Goal: Check status: Check status

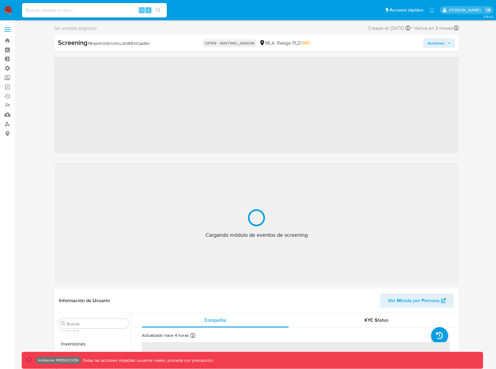
scroll to position [284, 0]
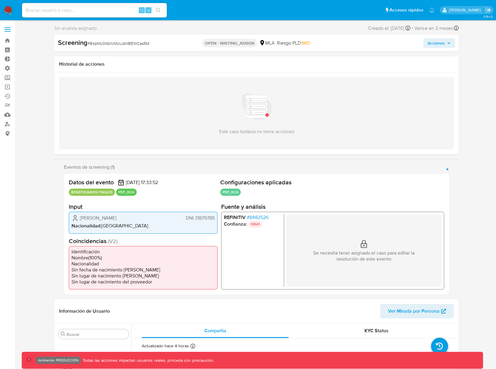
select select "10"
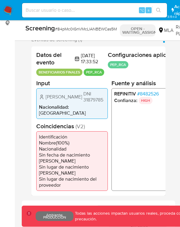
scroll to position [359, 0]
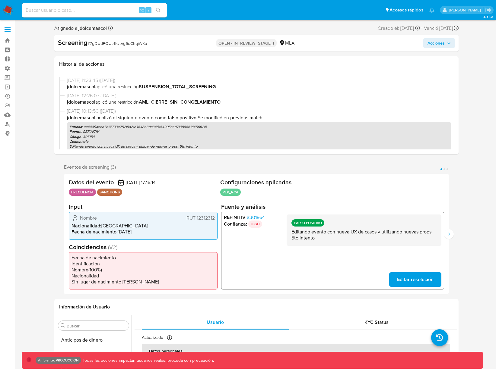
select select "10"
